Goal: Find specific page/section: Find specific page/section

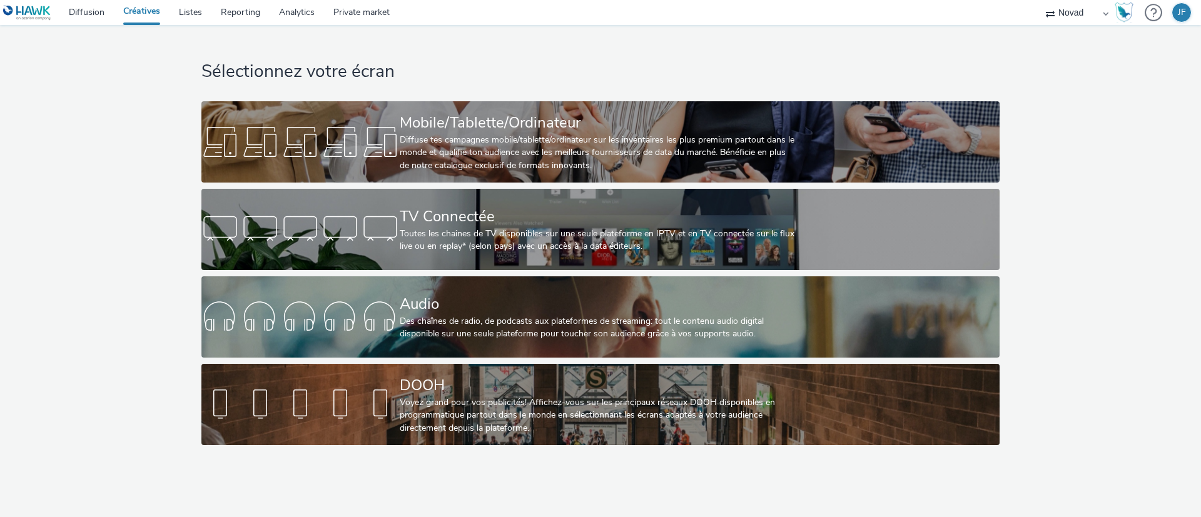
select select "ae52c008-e792-49d8-946c-ea980fe75bf6"
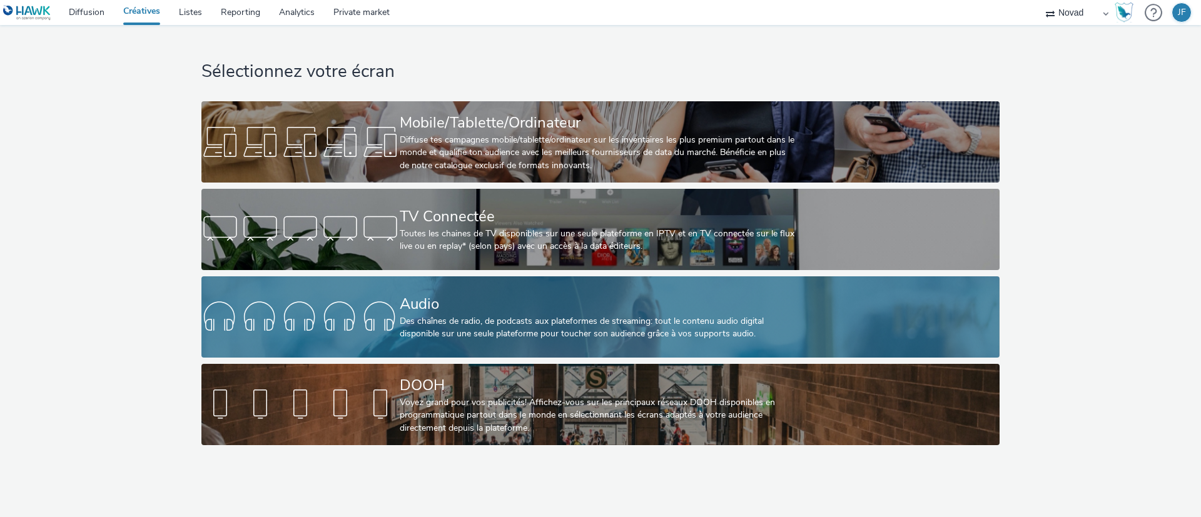
click at [494, 314] on div "Audio" at bounding box center [598, 304] width 396 height 22
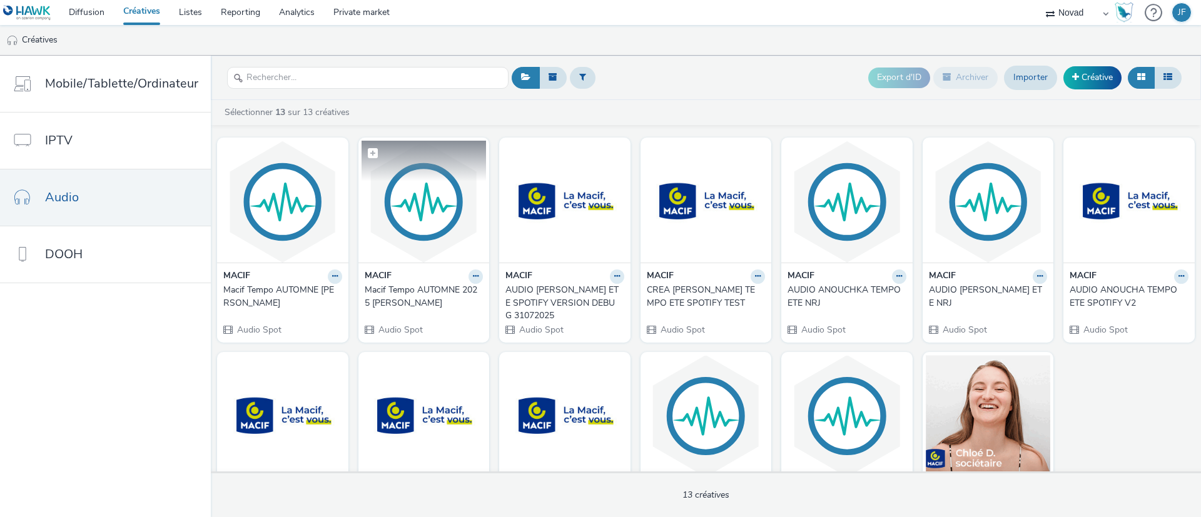
click at [405, 206] on img at bounding box center [423, 202] width 125 height 122
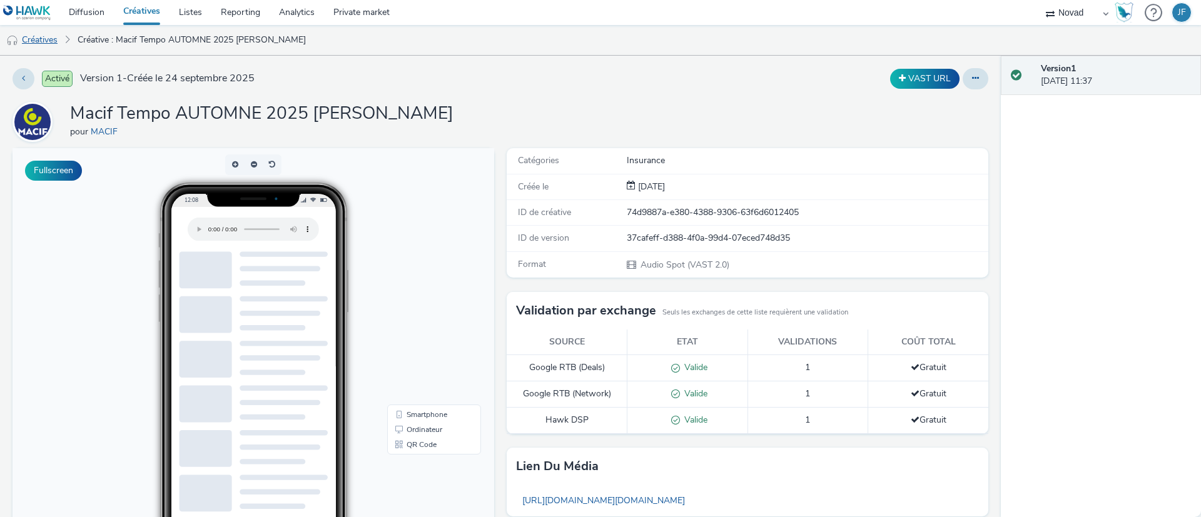
click at [37, 33] on link "Créatives" at bounding box center [32, 40] width 64 height 30
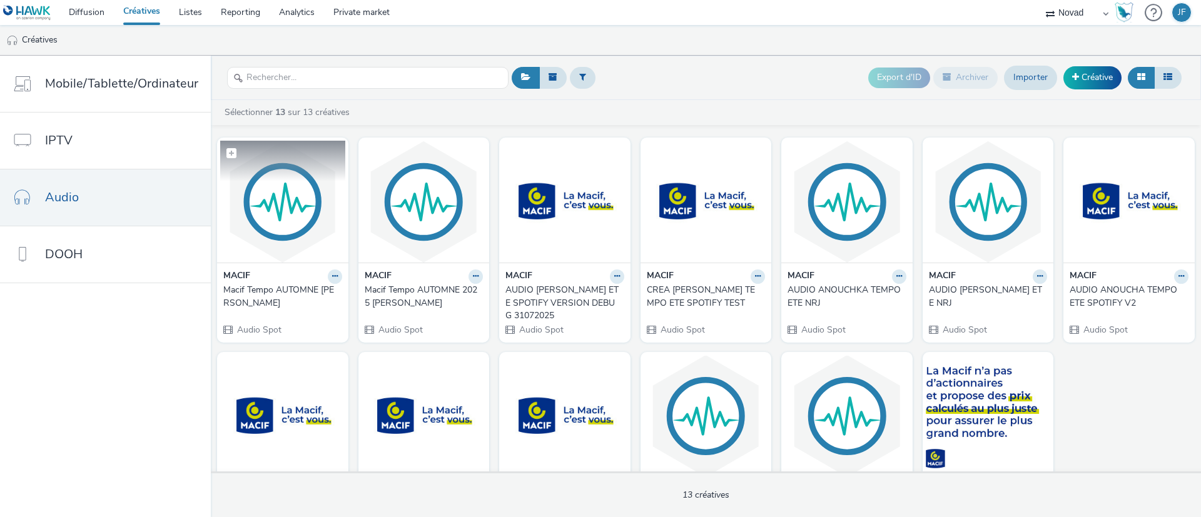
click at [280, 202] on img at bounding box center [282, 202] width 125 height 122
